Goal: Use online tool/utility: Utilize a website feature to perform a specific function

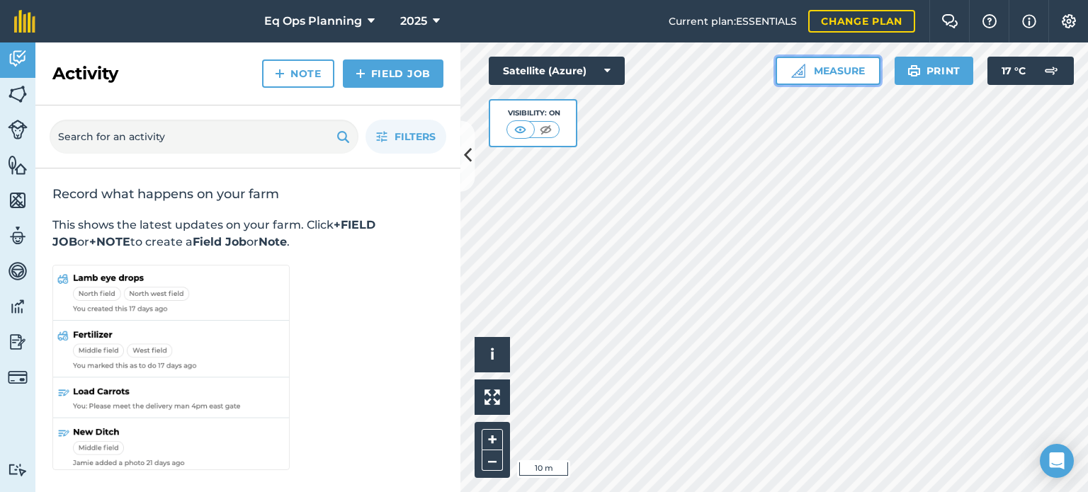
click at [802, 80] on button "Measure" at bounding box center [828, 71] width 105 height 28
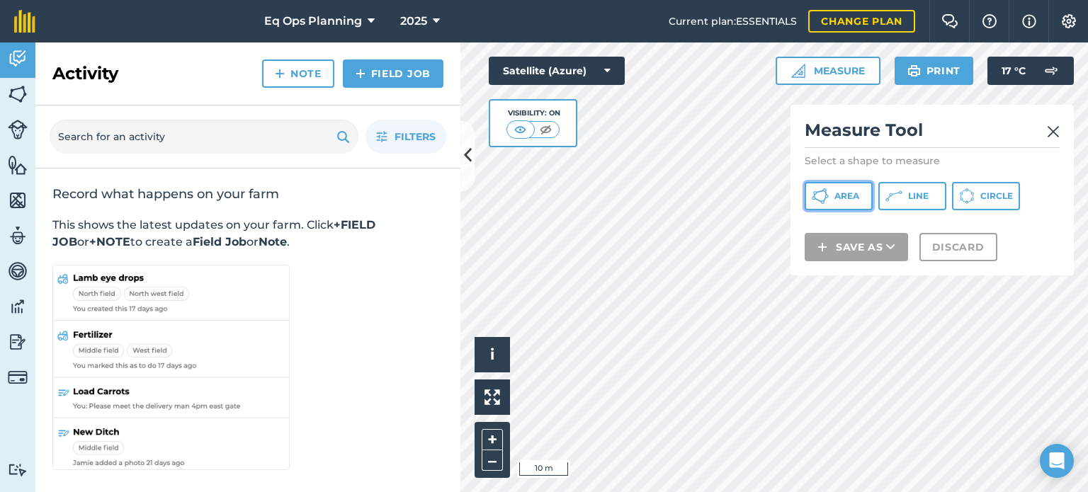
click at [844, 200] on span "Area" at bounding box center [846, 196] width 25 height 11
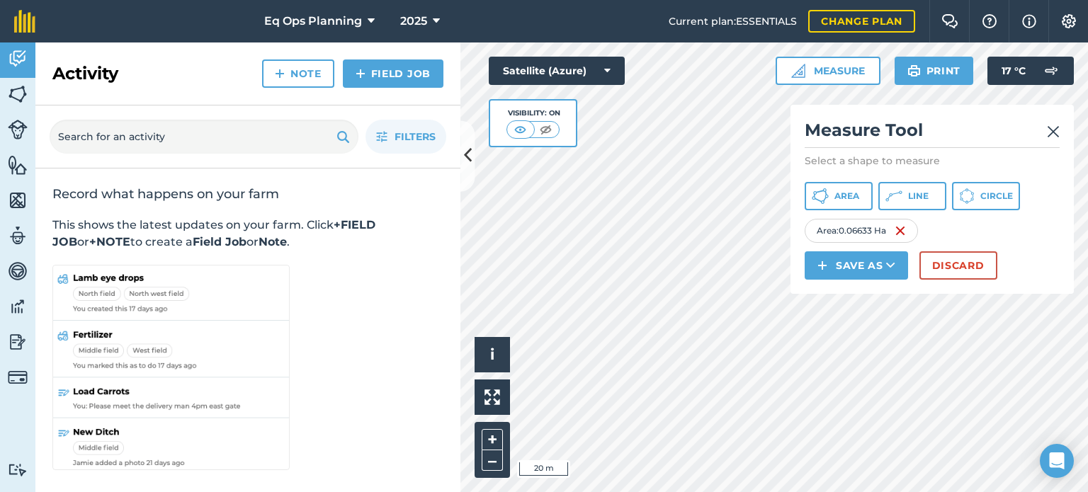
click at [761, 492] on html "Eq Ops Planning 2025 Current plan : ESSENTIALS Change plan Farm Chat Help Info …" at bounding box center [544, 246] width 1088 height 492
click at [674, 492] on html "Eq Ops Planning 2025 Current plan : ESSENTIALS Change plan Farm Chat Help Info …" at bounding box center [544, 246] width 1088 height 492
click at [643, 492] on html "Eq Ops Planning 2025 Current plan : ESSENTIALS Change plan Farm Chat Help Info …" at bounding box center [544, 246] width 1088 height 492
click at [833, 195] on button "Area" at bounding box center [839, 196] width 68 height 28
